Goal: Find specific page/section: Find specific page/section

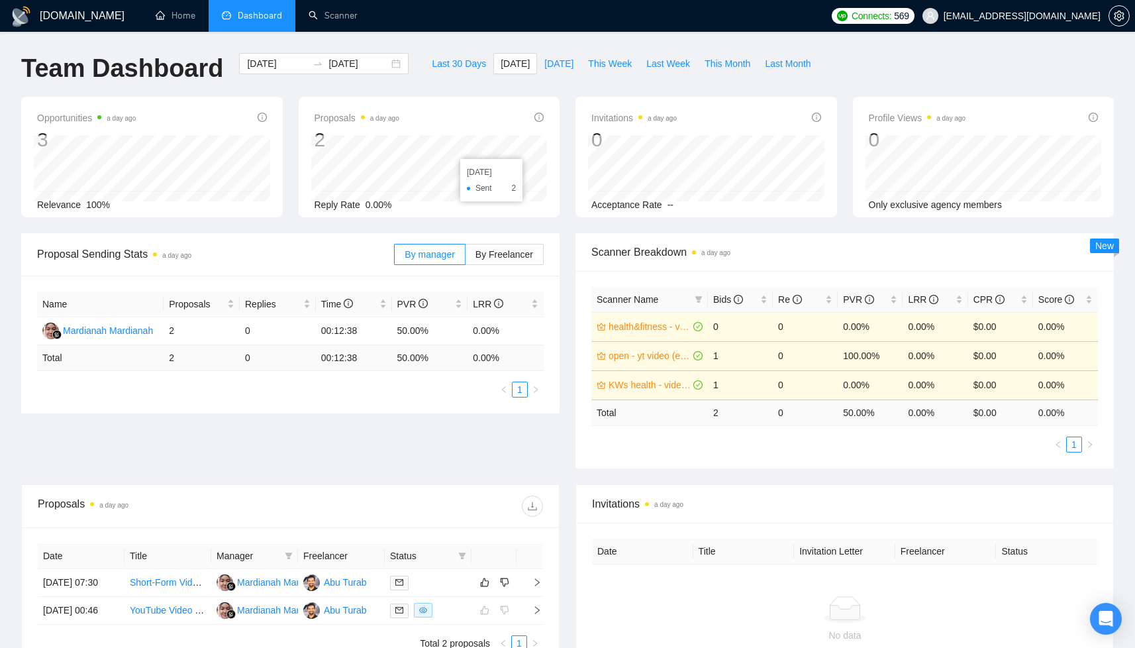
scroll to position [26, 0]
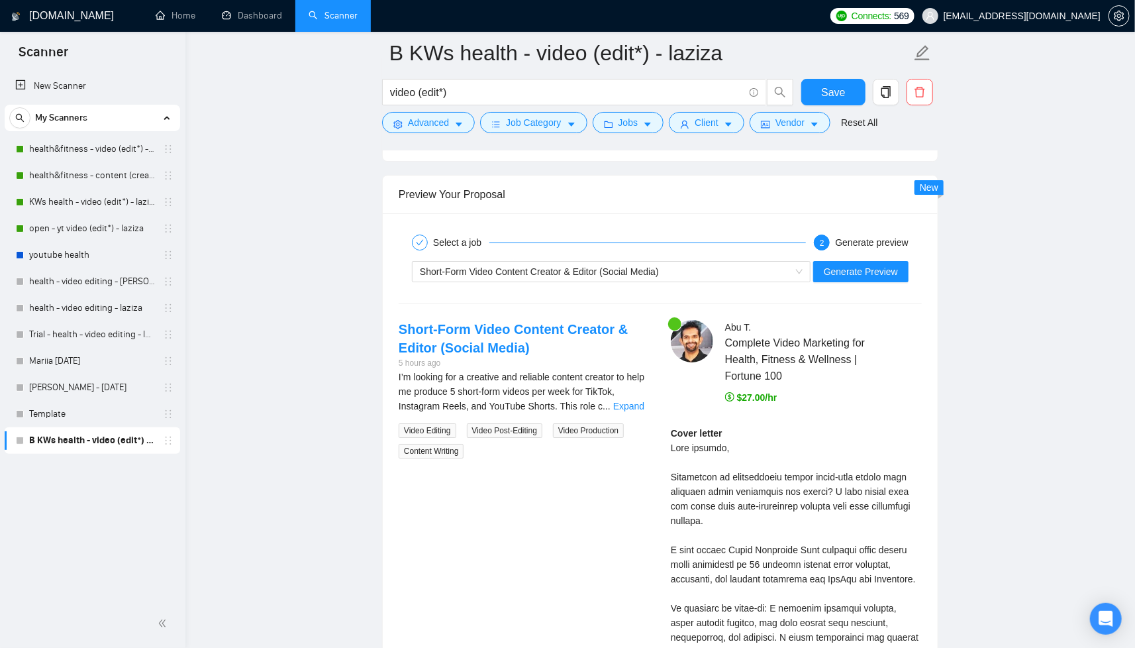
scroll to position [1674, 0]
